Goal: Information Seeking & Learning: Learn about a topic

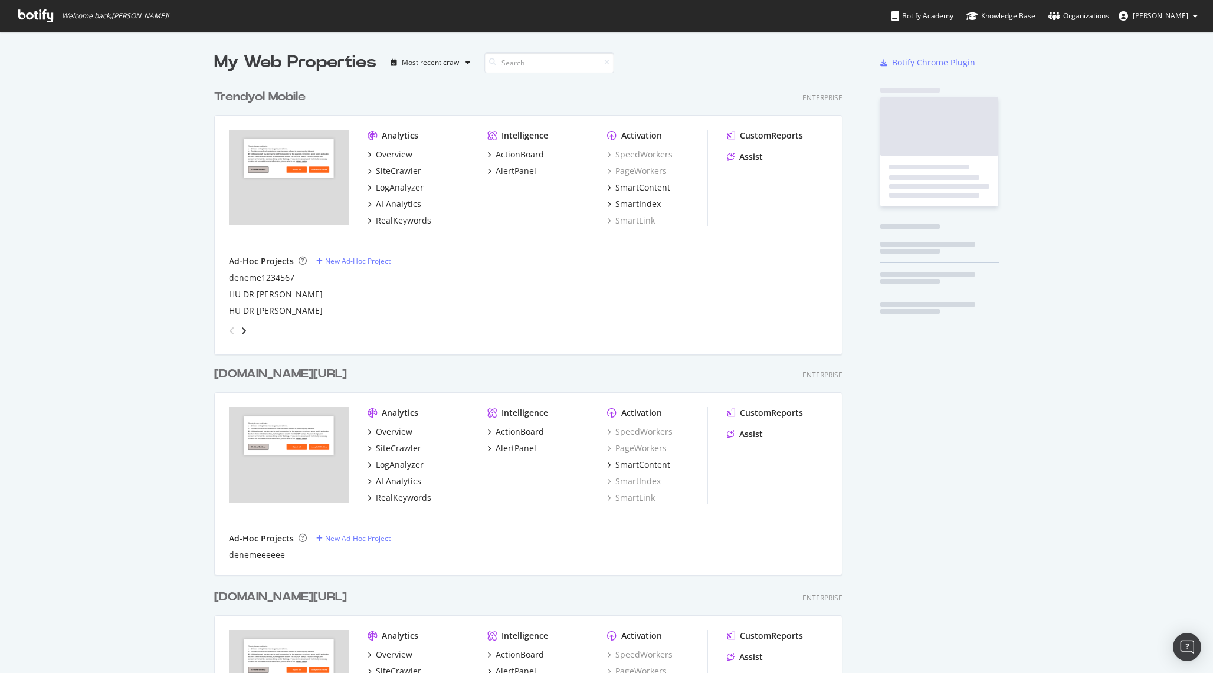
scroll to position [673, 1213]
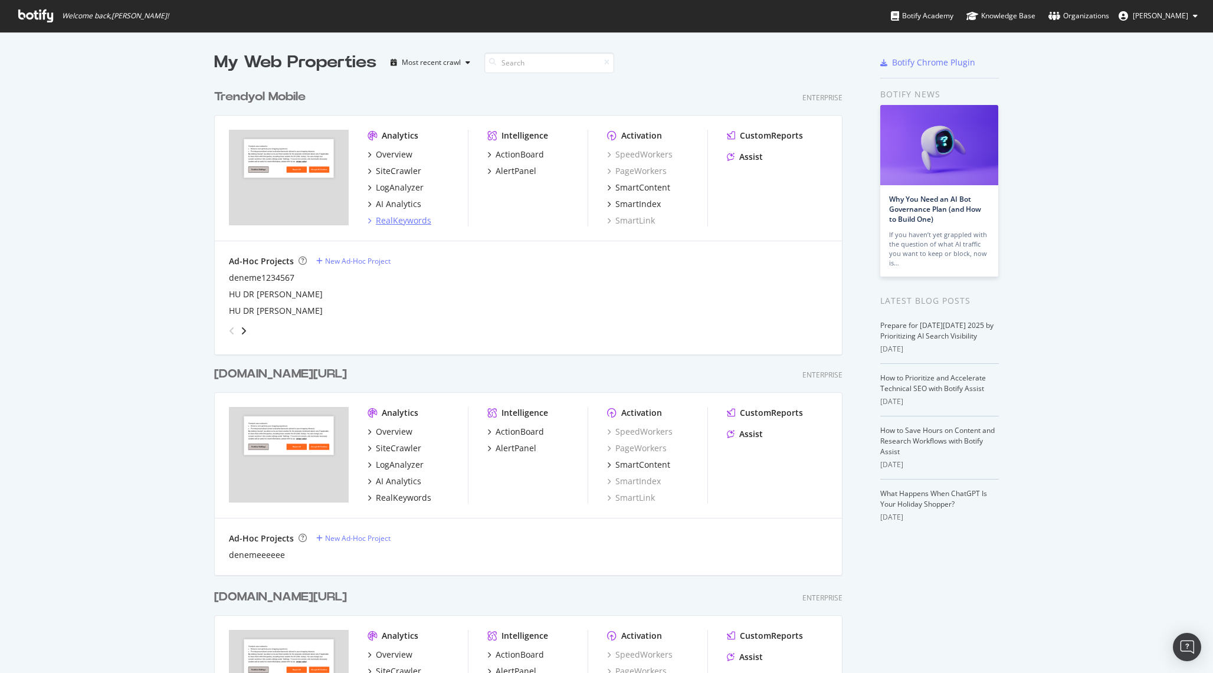
click at [407, 217] on div "RealKeywords" at bounding box center [403, 221] width 55 height 12
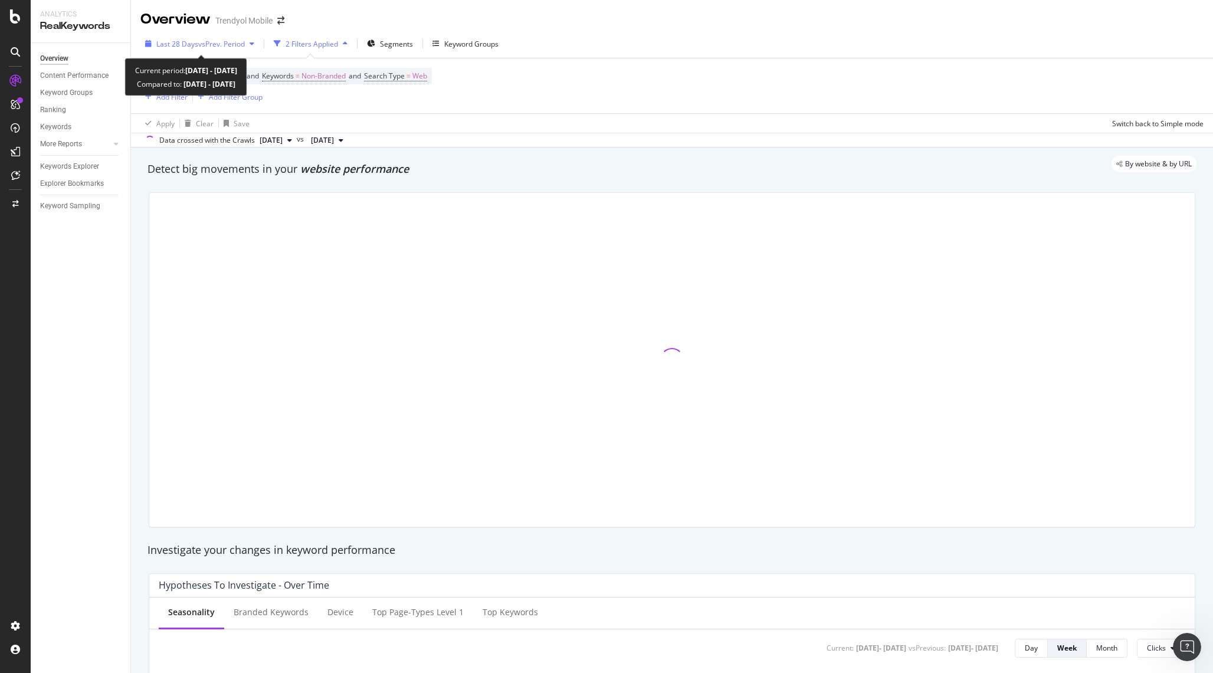
click at [218, 49] on div "Last 28 Days vs Prev. Period" at bounding box center [199, 44] width 119 height 18
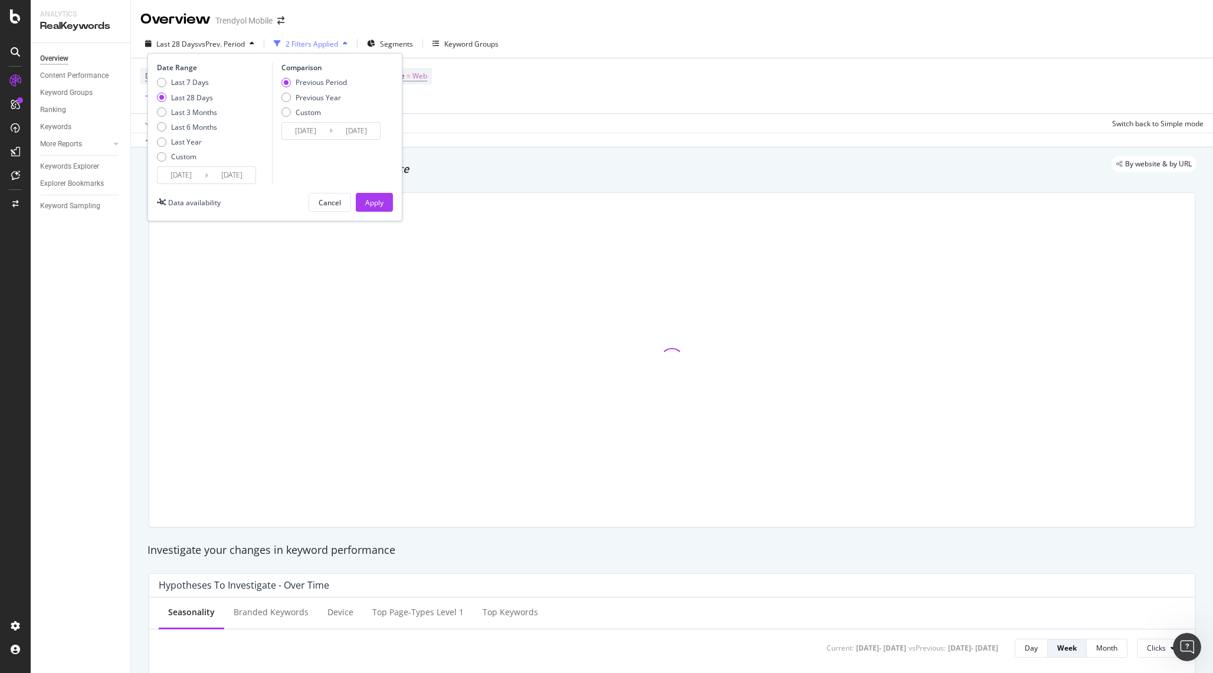
click at [195, 178] on input "[DATE]" at bounding box center [181, 175] width 47 height 17
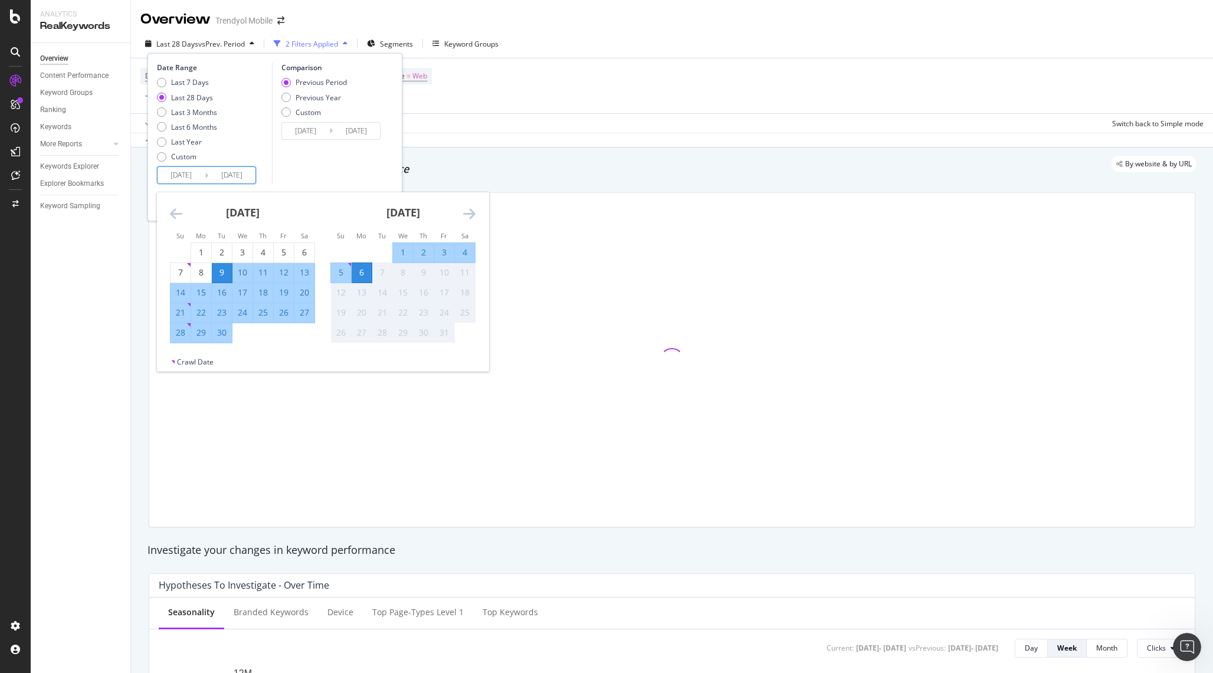
click at [204, 332] on div "29" at bounding box center [201, 333] width 20 height 12
type input "[DATE]"
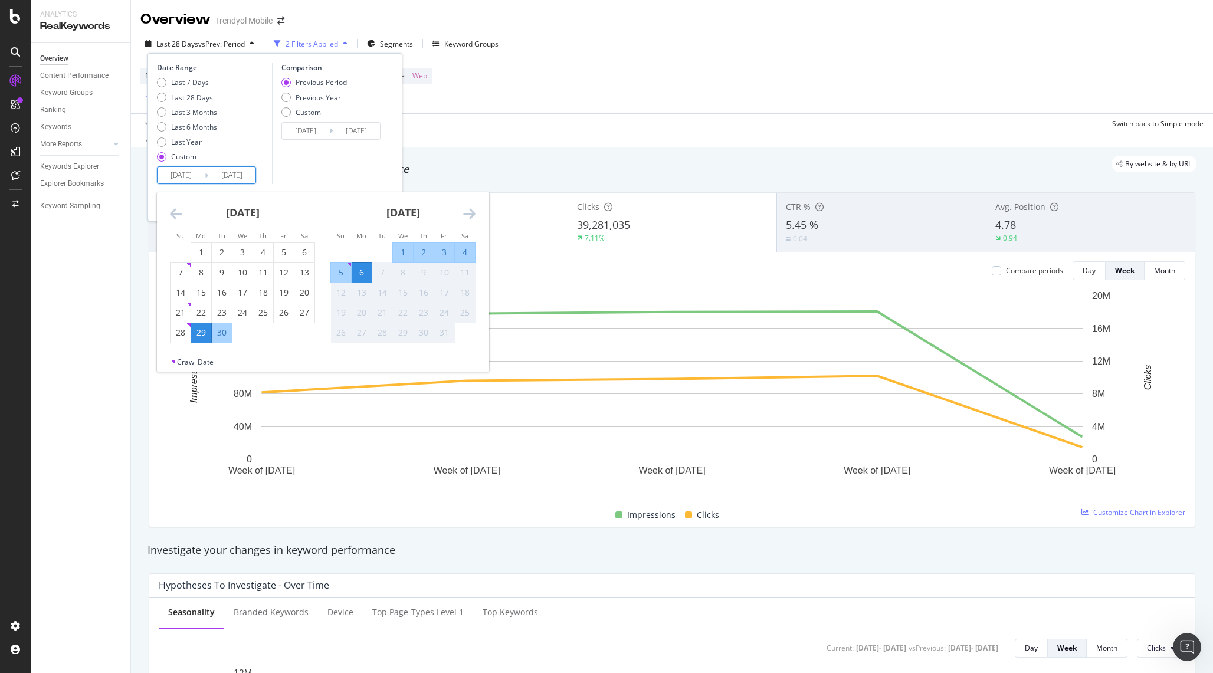
click at [343, 268] on div "5" at bounding box center [341, 273] width 20 height 12
type input "[DATE]"
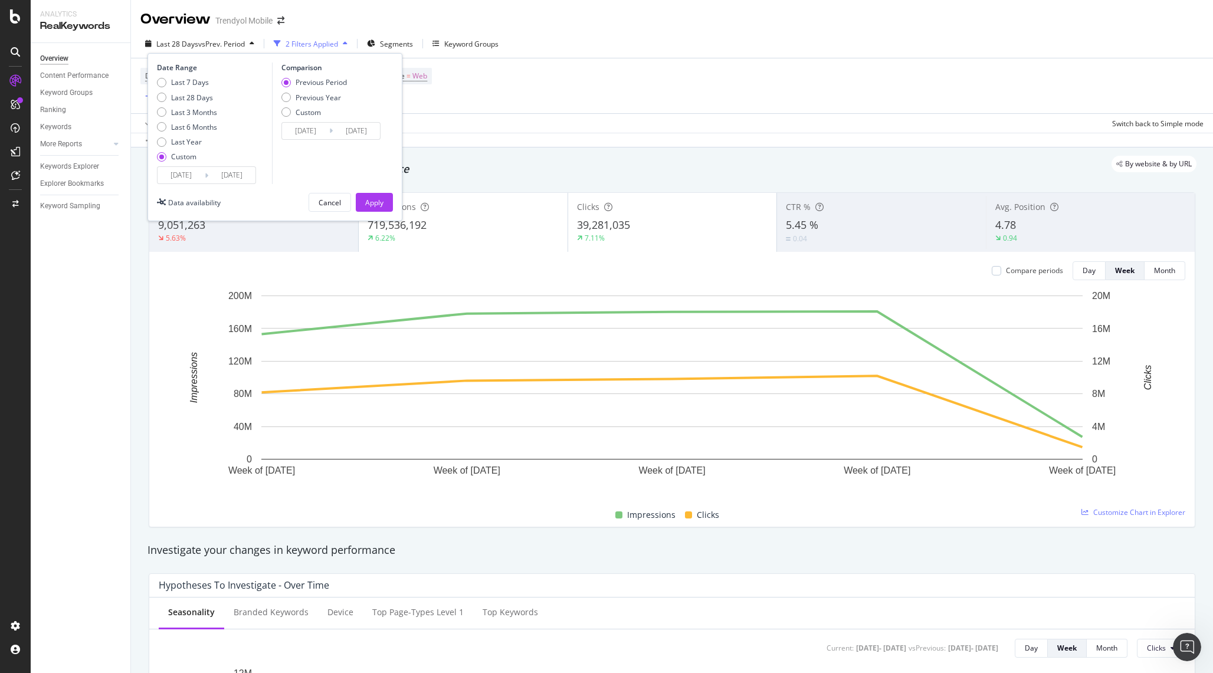
click at [311, 128] on input "[DATE]" at bounding box center [305, 131] width 47 height 17
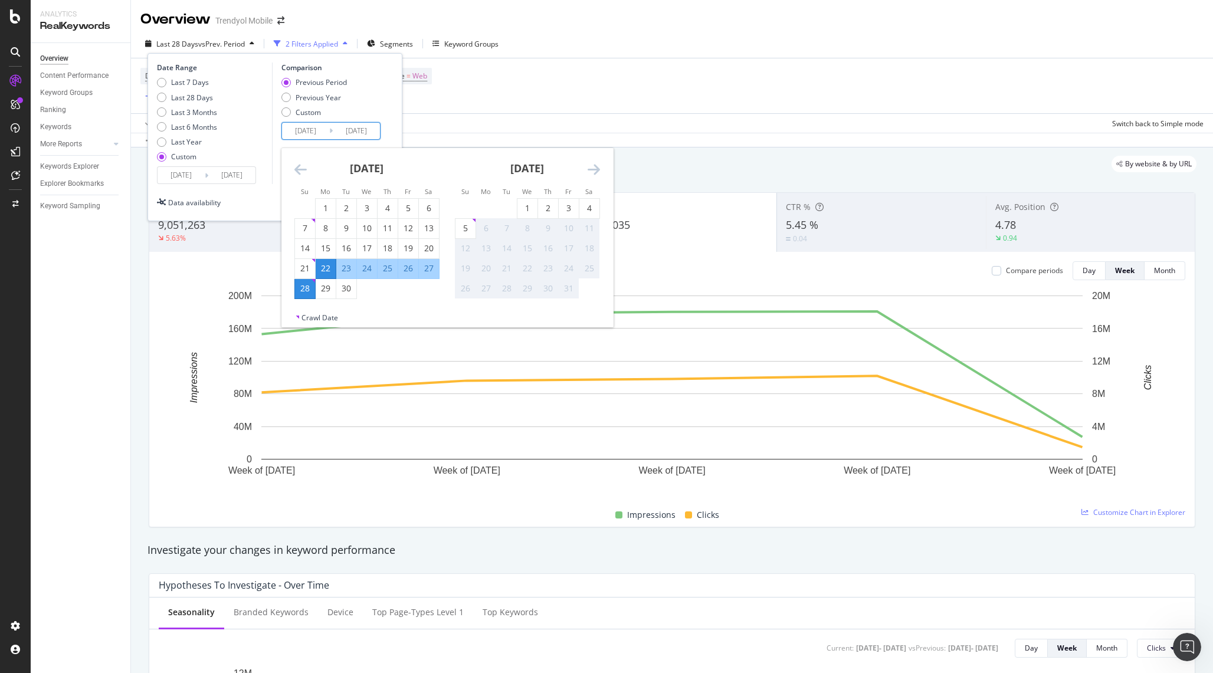
click at [174, 173] on input "[DATE]" at bounding box center [181, 175] width 47 height 17
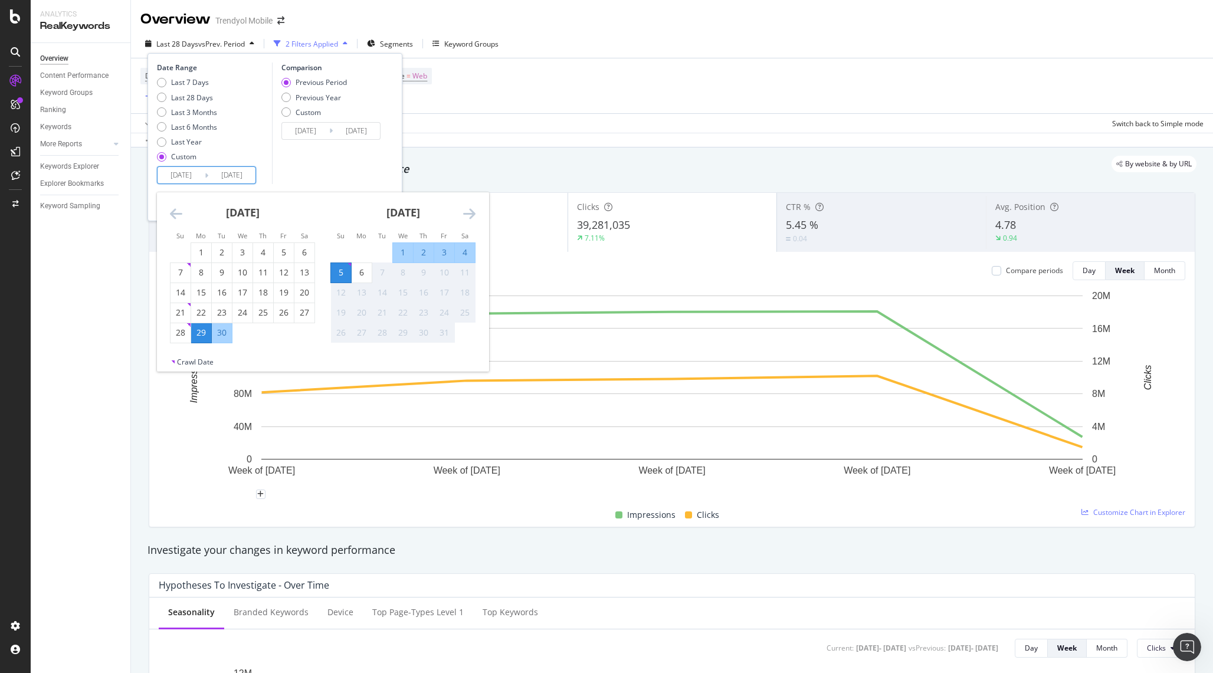
click at [195, 445] on icon "A chart." at bounding box center [193, 378] width 9 height 164
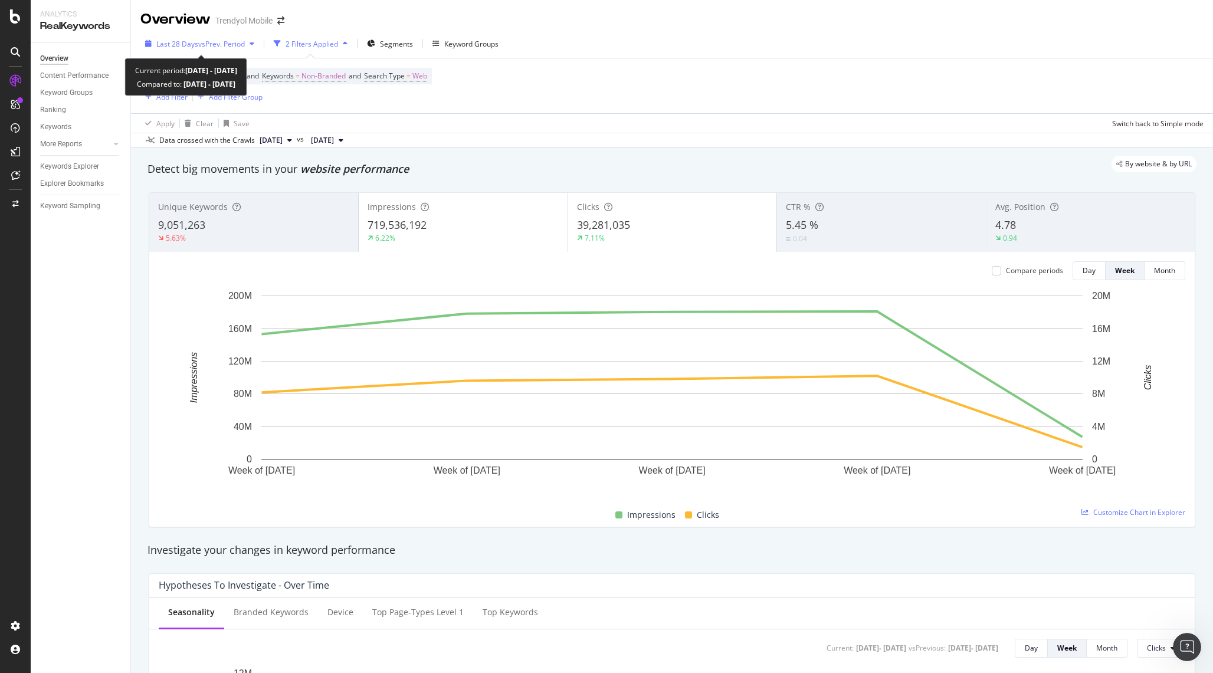
click at [202, 45] on span "vs Prev. Period" at bounding box center [221, 44] width 47 height 10
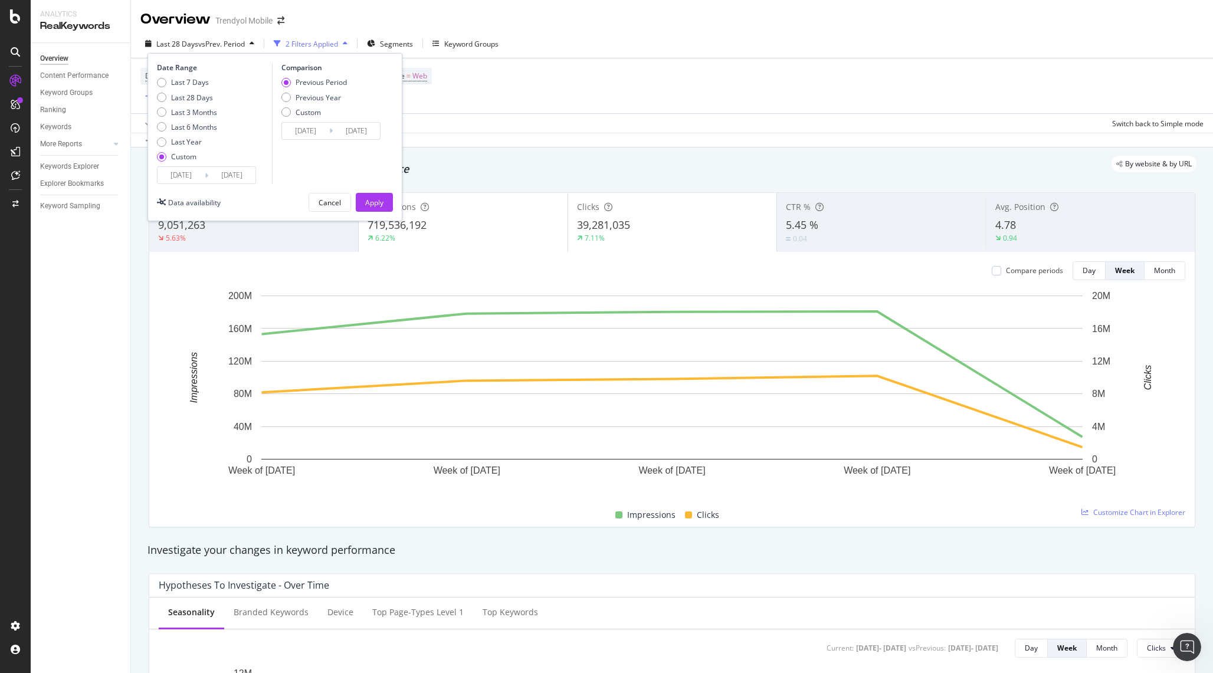
click at [181, 176] on input "[DATE]" at bounding box center [181, 175] width 47 height 17
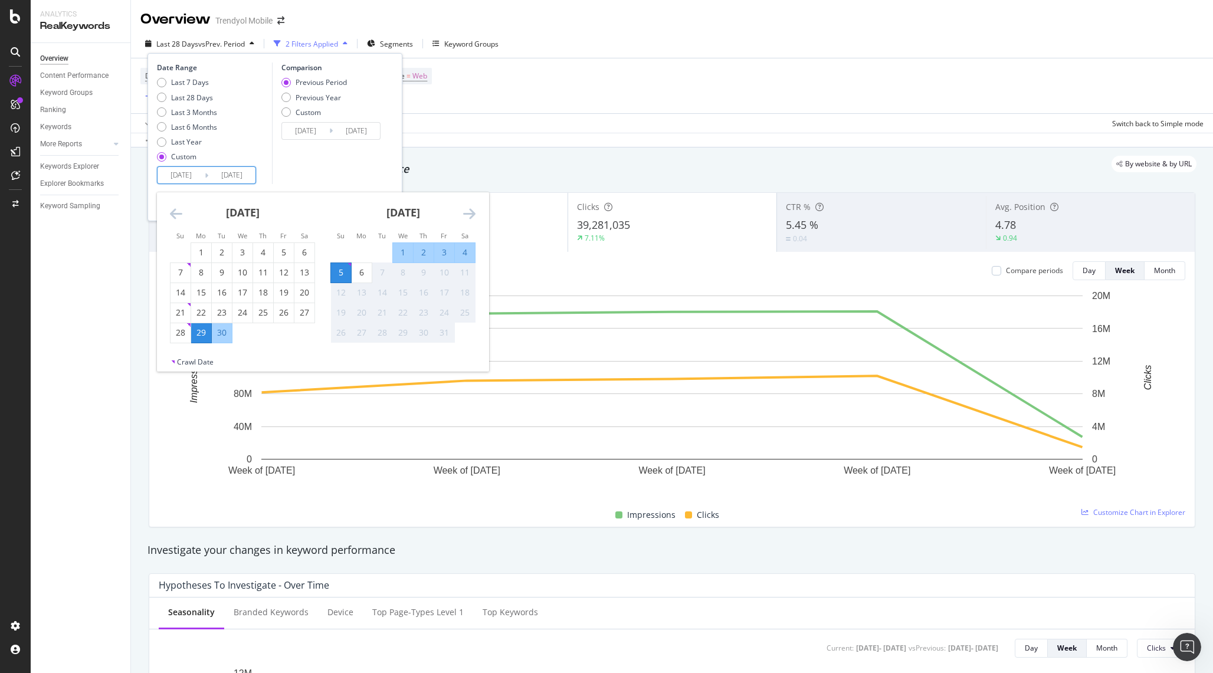
click at [243, 167] on input "[DATE]" at bounding box center [231, 175] width 47 height 17
click at [299, 127] on input "[DATE]" at bounding box center [305, 131] width 47 height 17
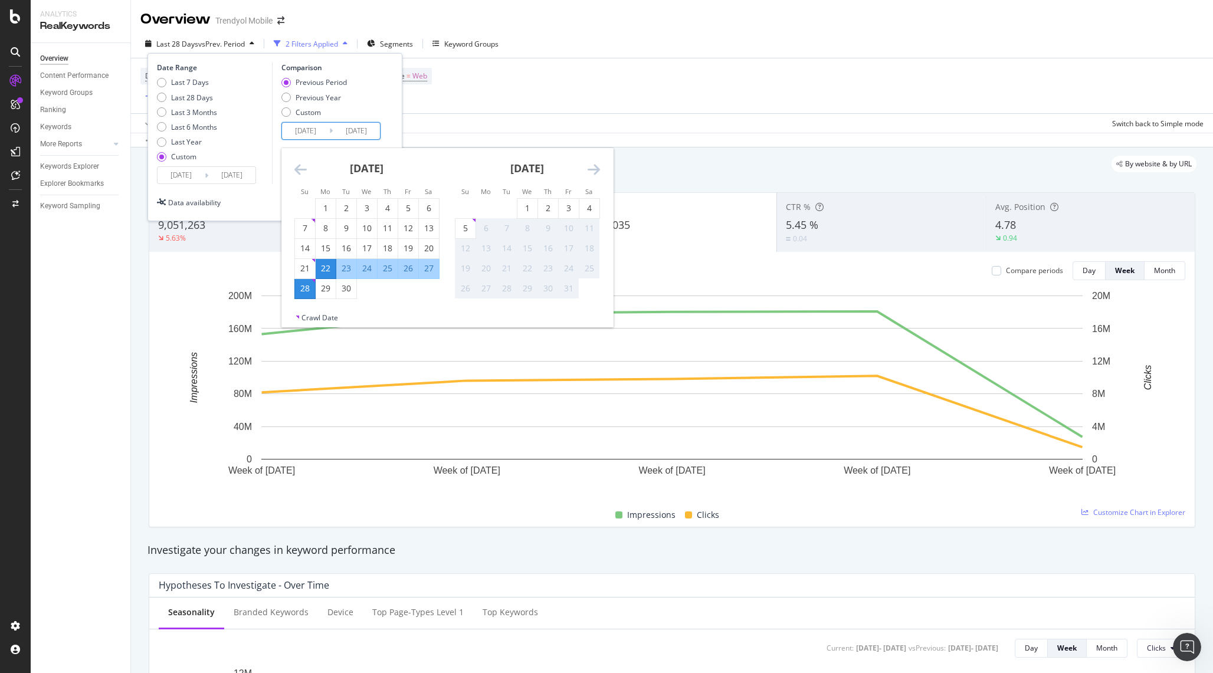
click at [455, 137] on div "Data crossed with the Crawls [DATE] vs [DATE]" at bounding box center [672, 140] width 1082 height 14
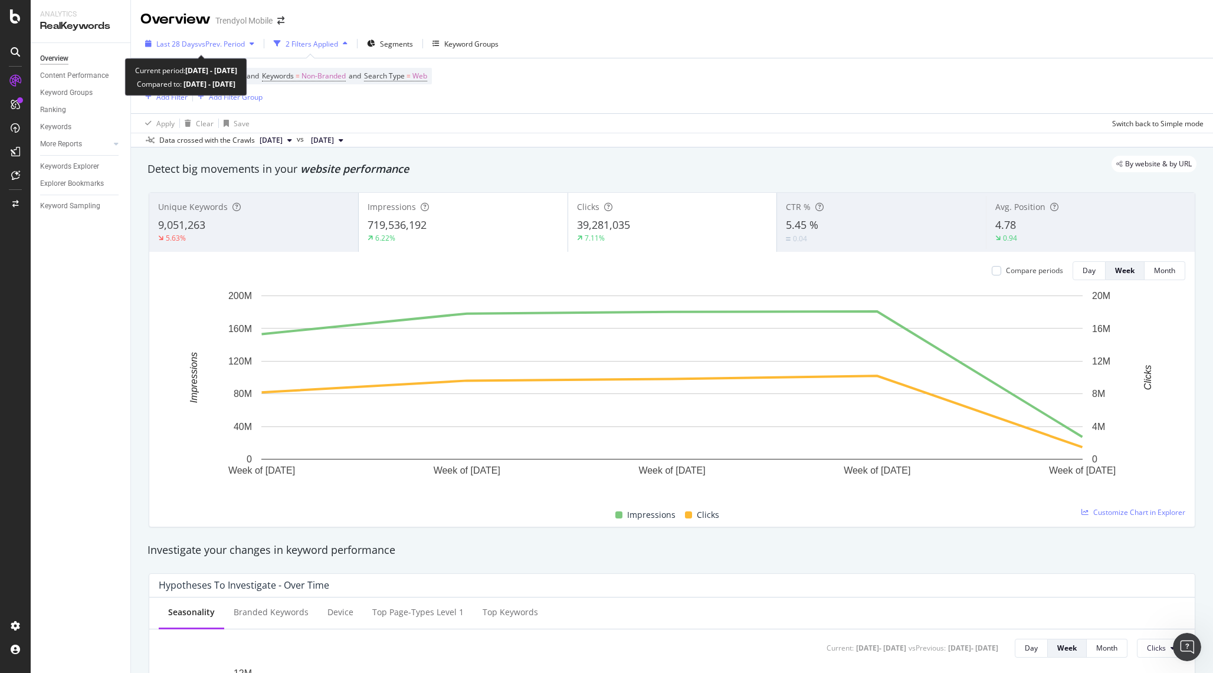
click at [185, 45] on span "Last 28 Days" at bounding box center [177, 44] width 42 height 10
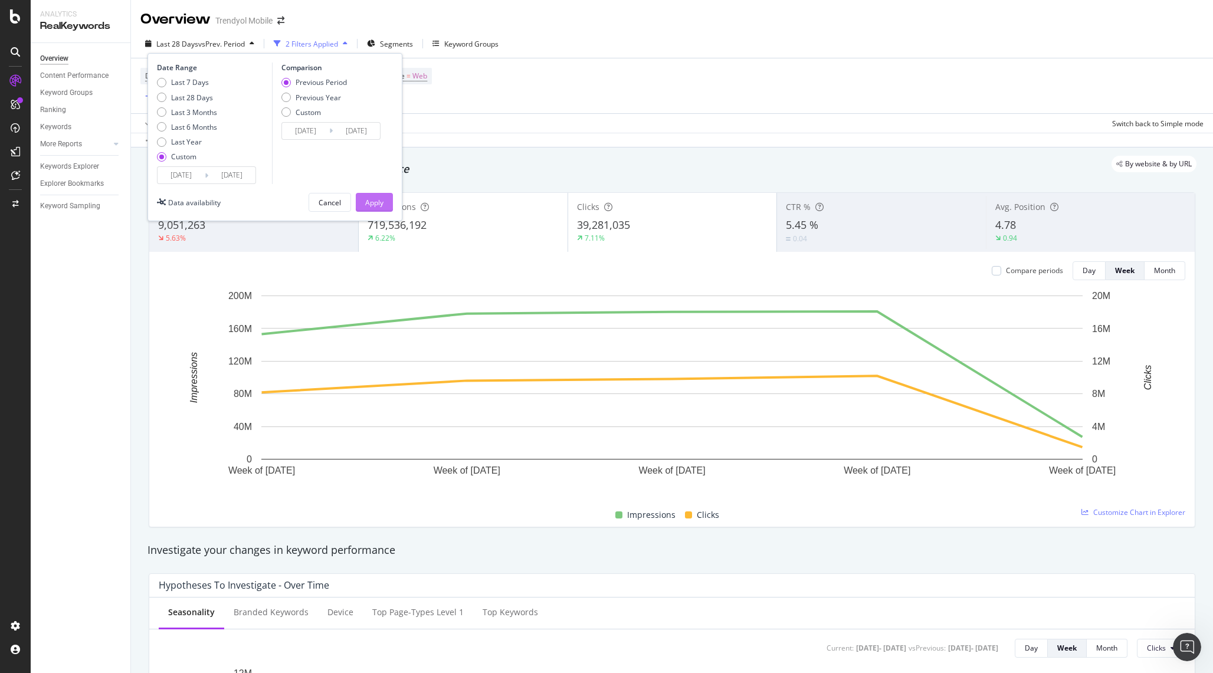
click at [382, 202] on div "Apply" at bounding box center [374, 203] width 18 height 10
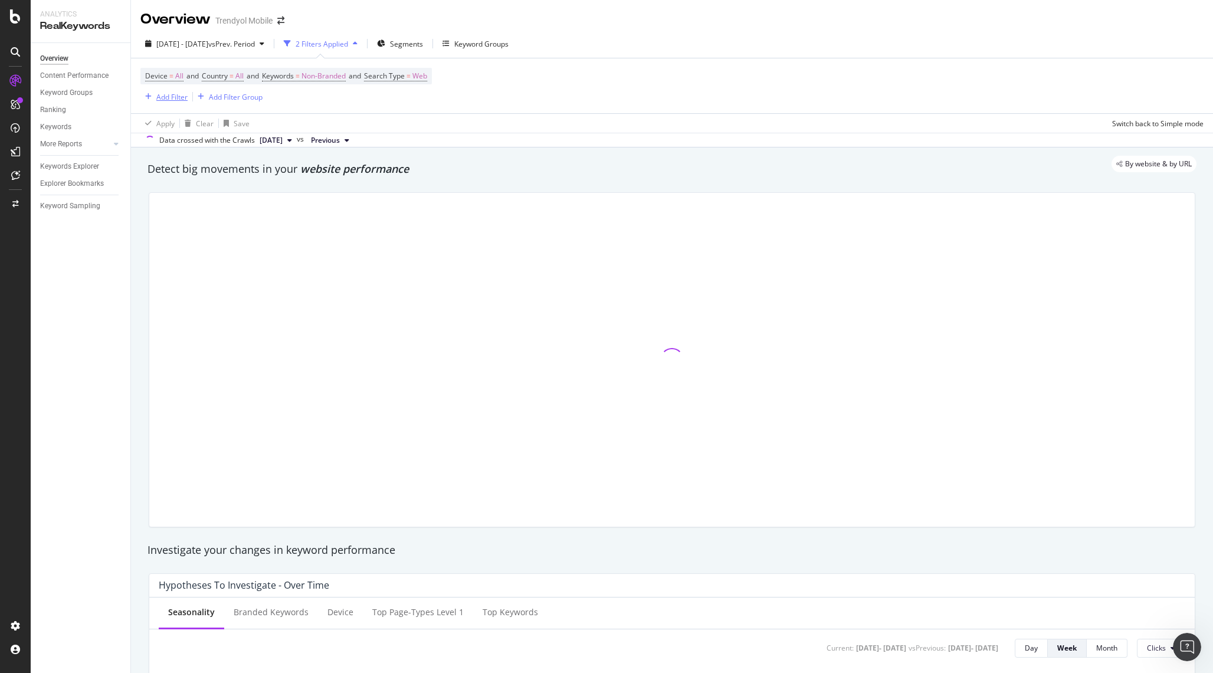
click at [154, 96] on div "button" at bounding box center [148, 96] width 16 height 7
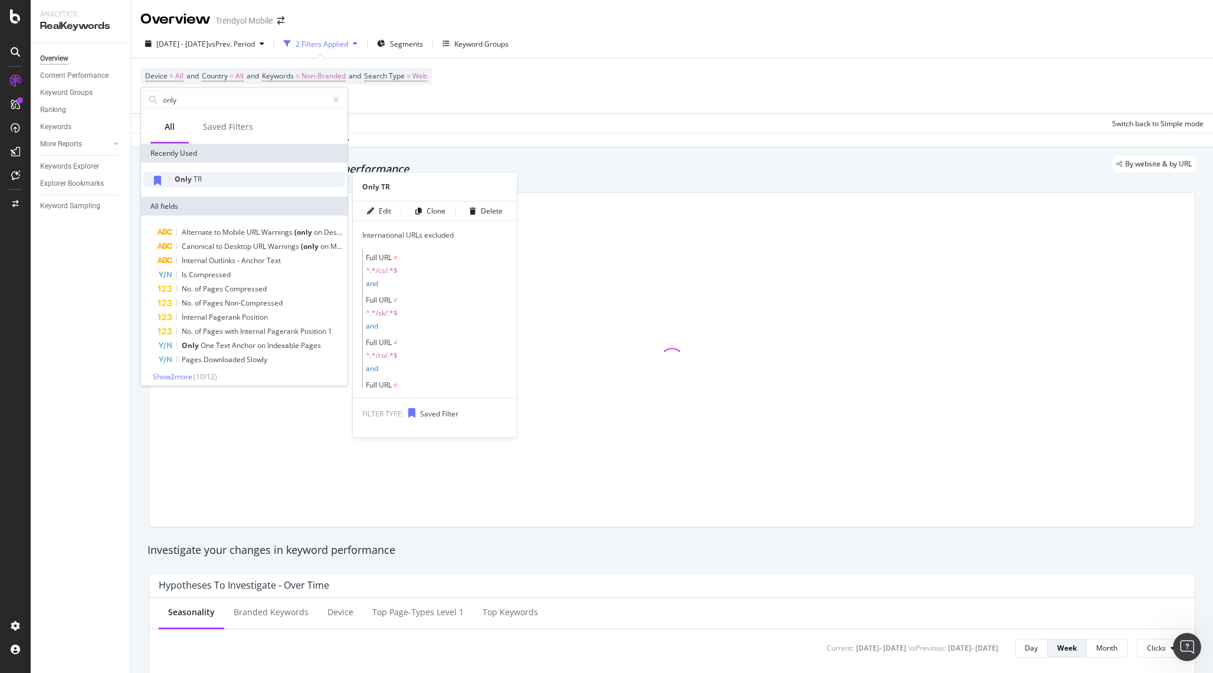
type input "only"
click at [231, 179] on div "Only TR" at bounding box center [244, 179] width 202 height 15
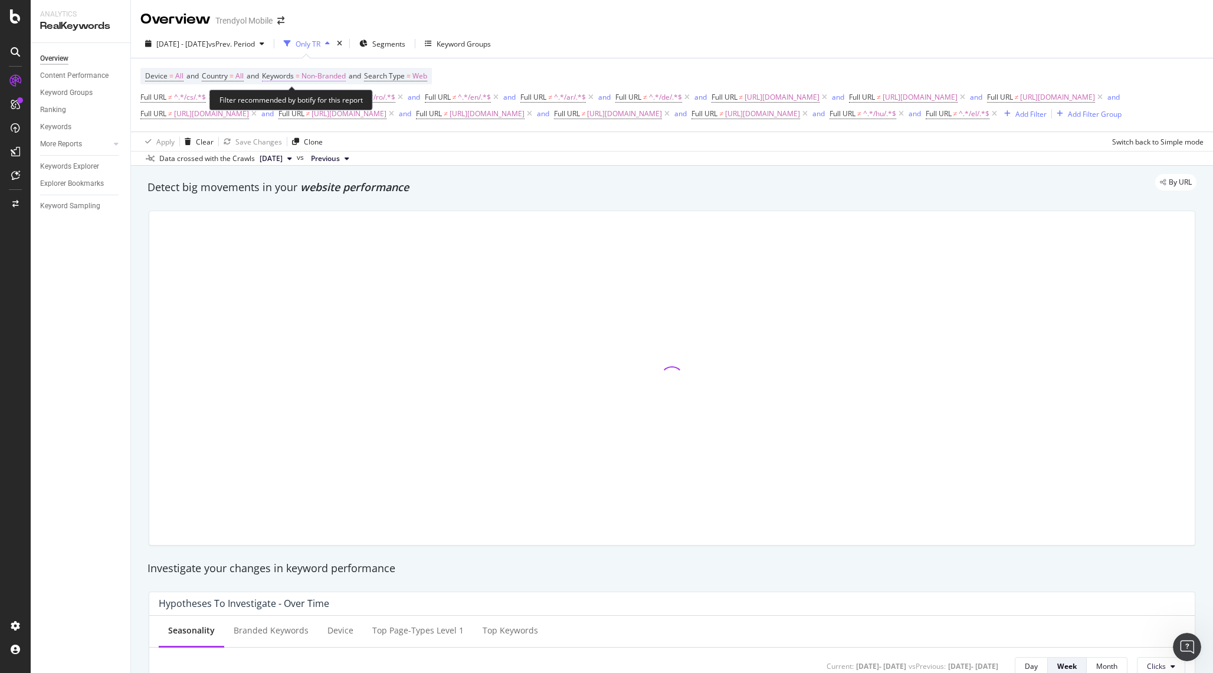
click at [337, 74] on span "Non-Branded" at bounding box center [324, 76] width 44 height 17
click at [338, 110] on div "Non-Branded" at bounding box center [311, 105] width 63 height 18
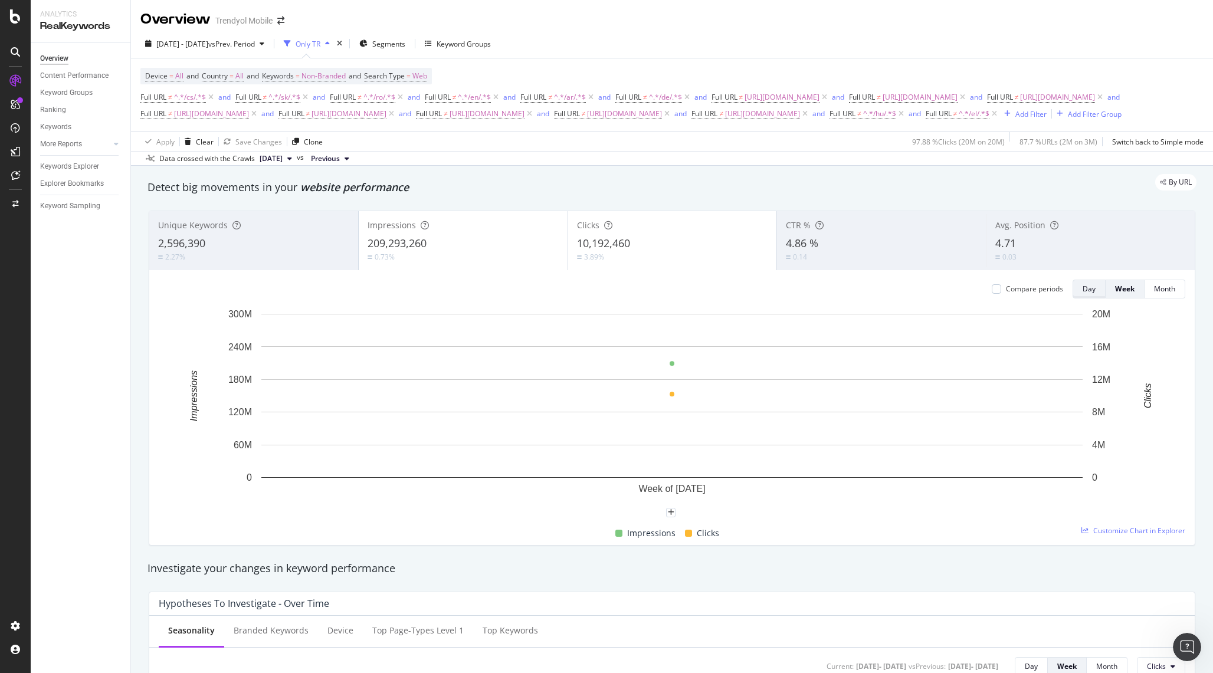
click at [1085, 294] on div "Day" at bounding box center [1089, 289] width 13 height 10
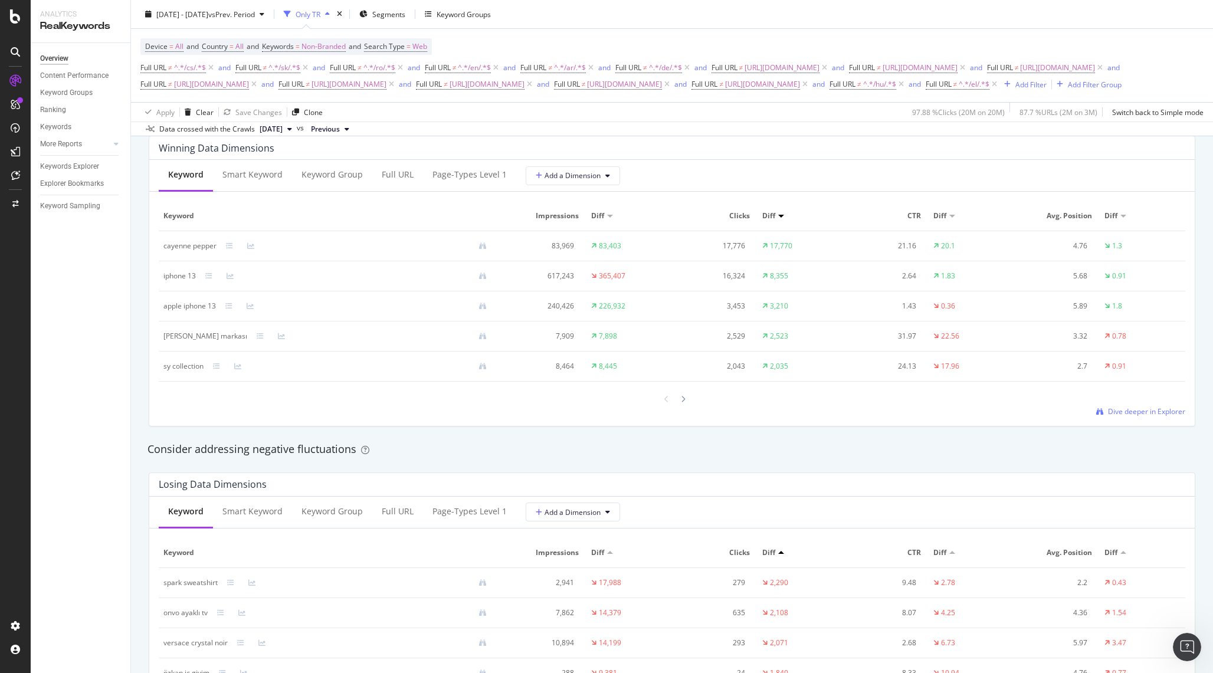
scroll to position [1072, 0]
click at [384, 176] on div "Full URL" at bounding box center [398, 171] width 32 height 12
click at [1148, 415] on span "Dive deeper in Explorer" at bounding box center [1146, 410] width 77 height 10
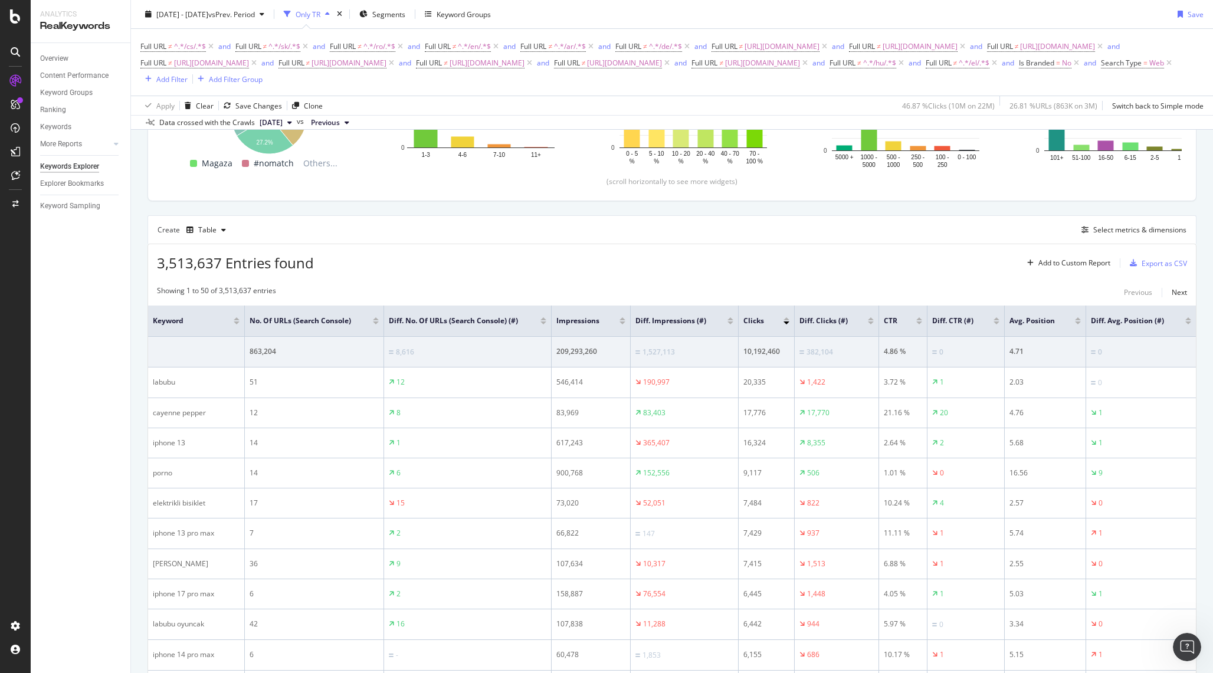
scroll to position [254, 0]
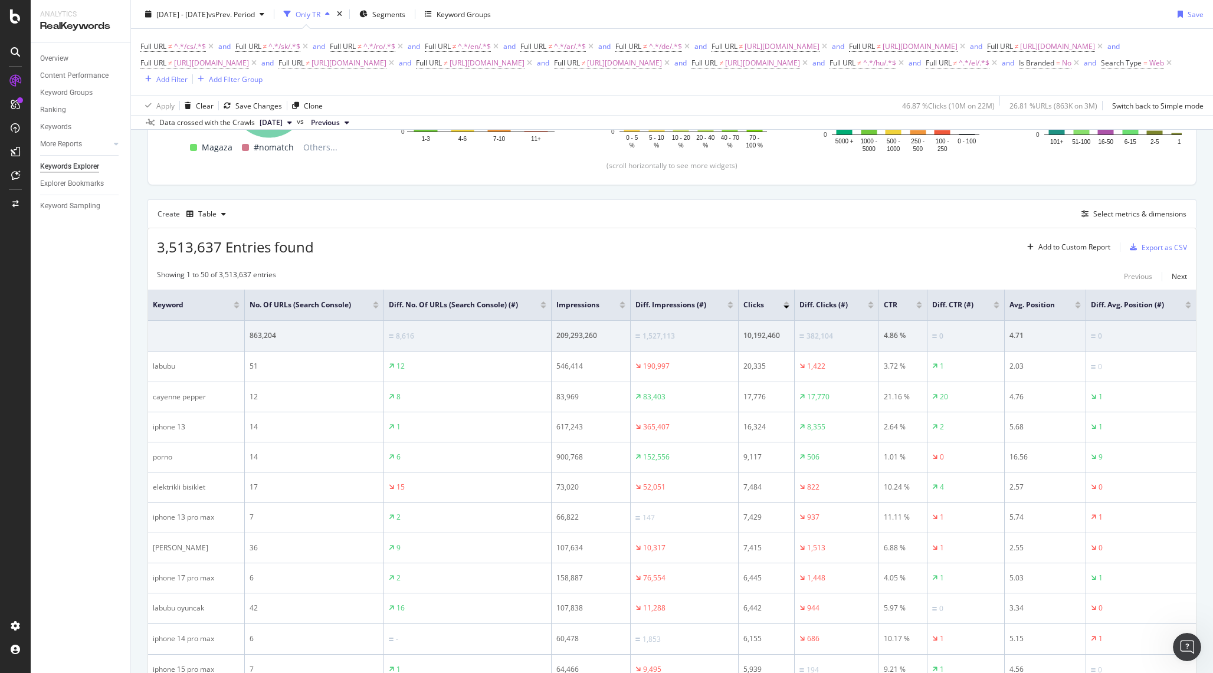
click at [728, 304] on div at bounding box center [731, 303] width 6 height 3
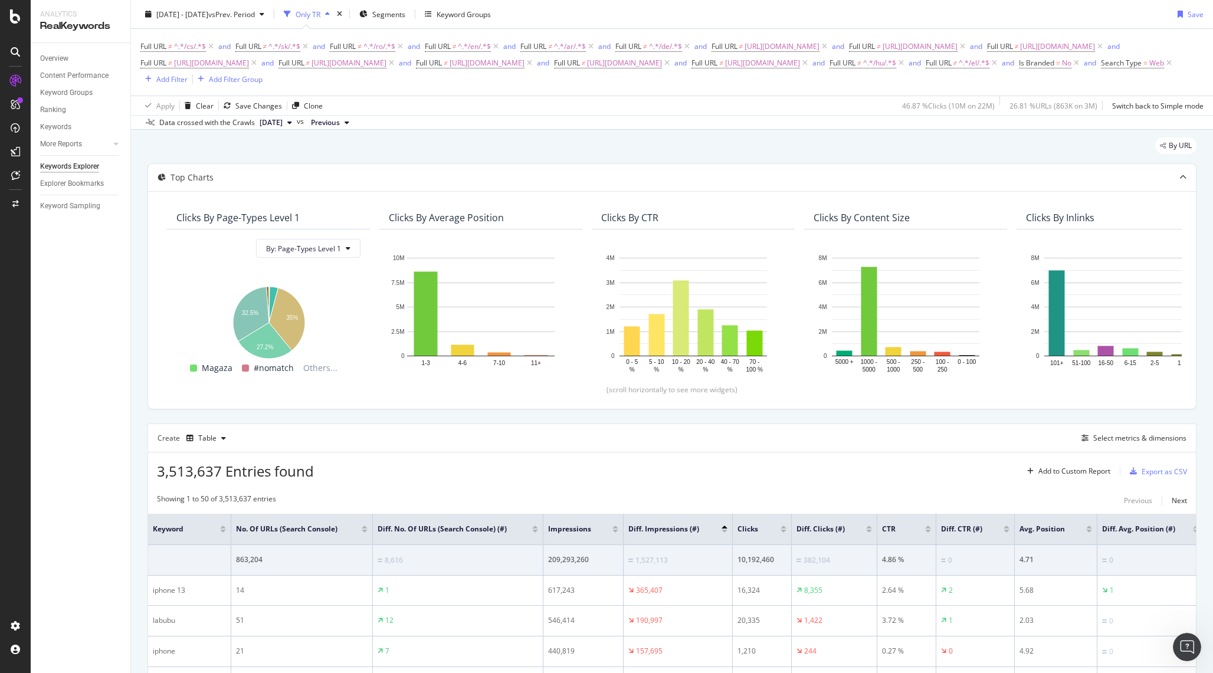
scroll to position [254, 0]
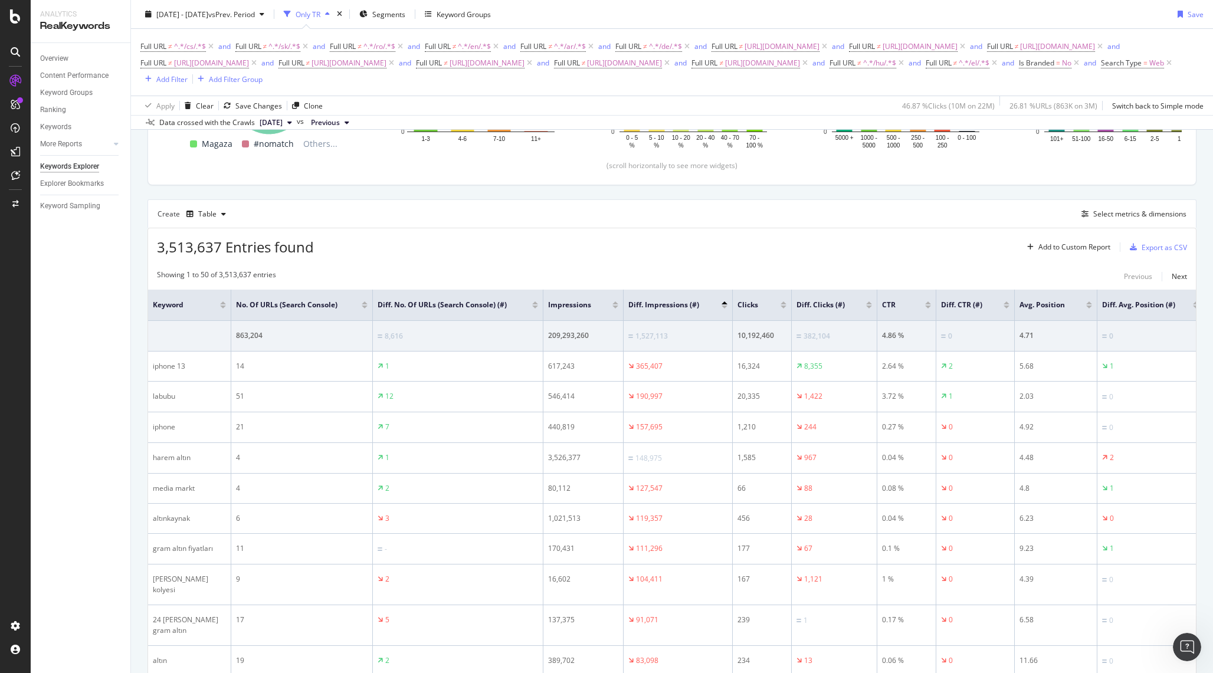
click at [725, 309] on div at bounding box center [725, 307] width 6 height 3
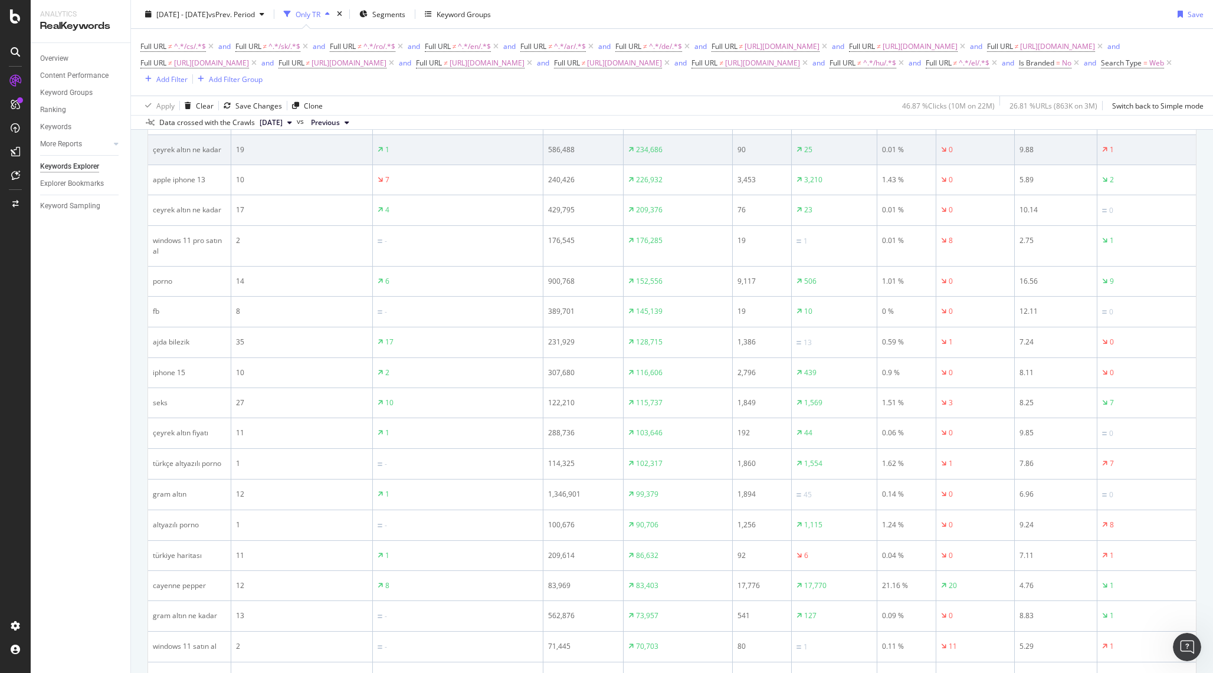
scroll to position [530, 0]
